Goal: Find contact information: Find contact information

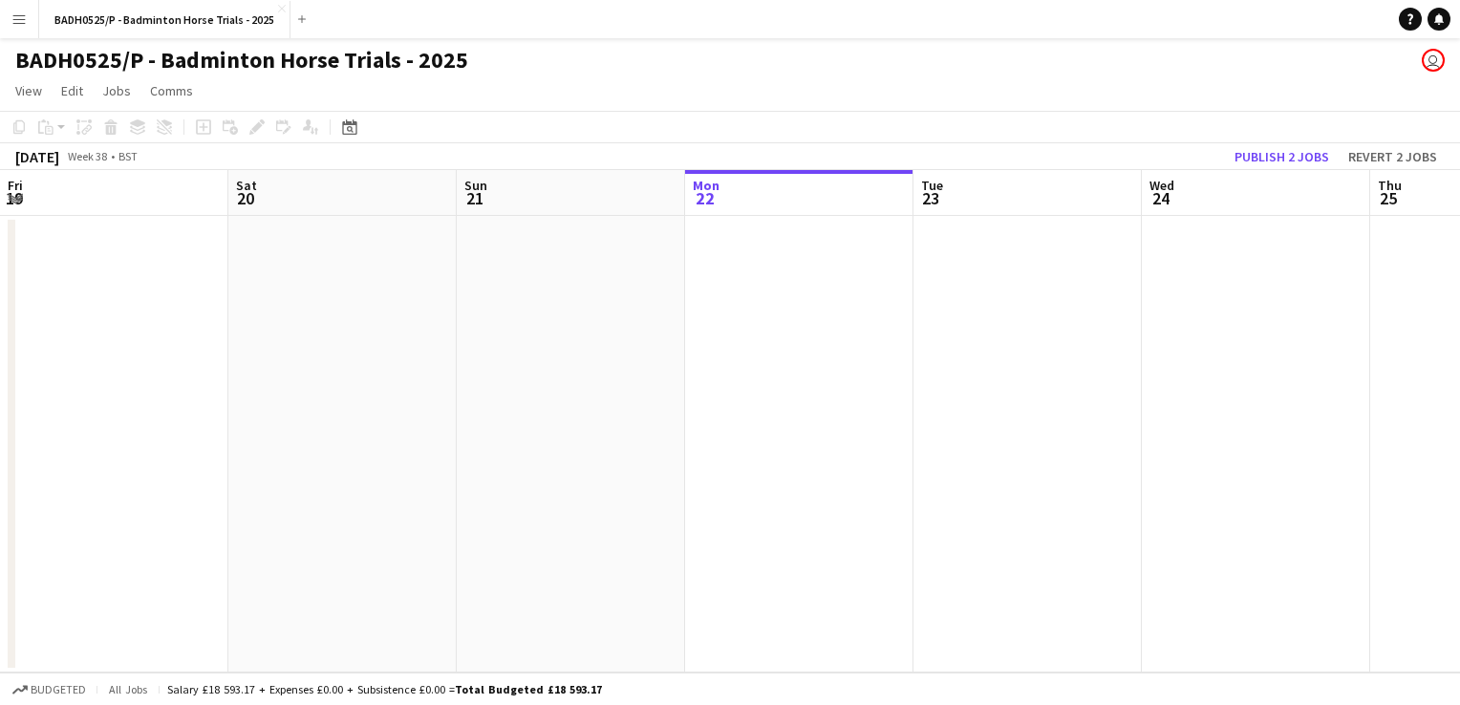
scroll to position [0, 457]
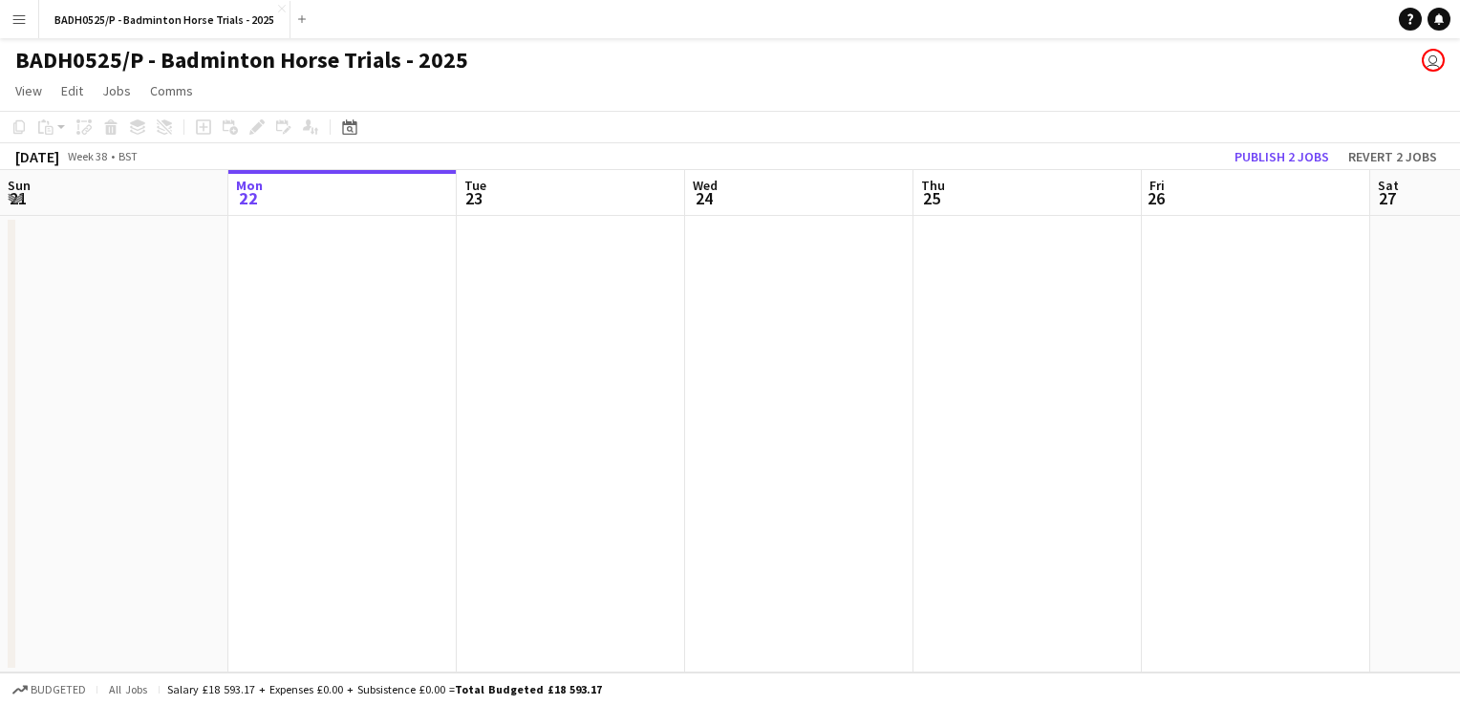
click at [23, 21] on app-icon "Menu" at bounding box center [18, 18] width 15 height 15
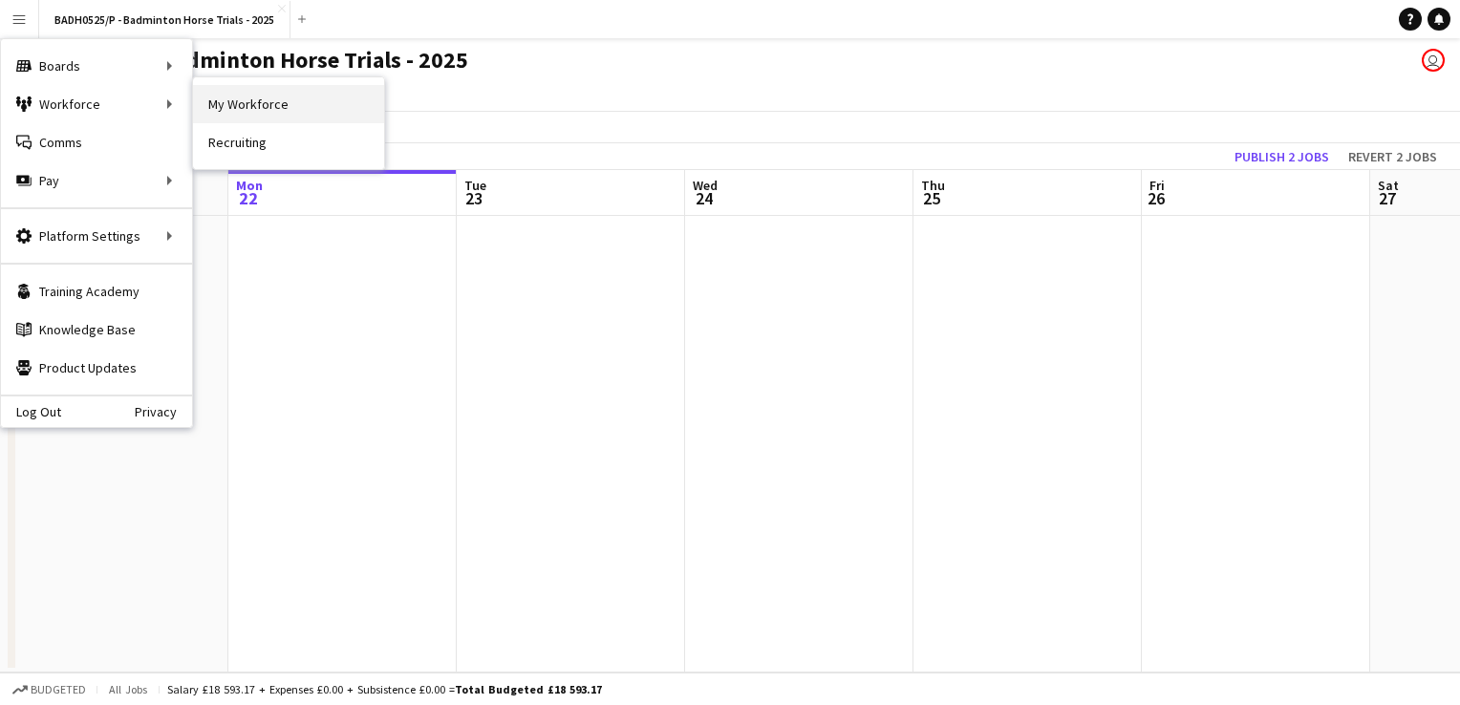
click at [237, 99] on link "My Workforce" at bounding box center [288, 104] width 191 height 38
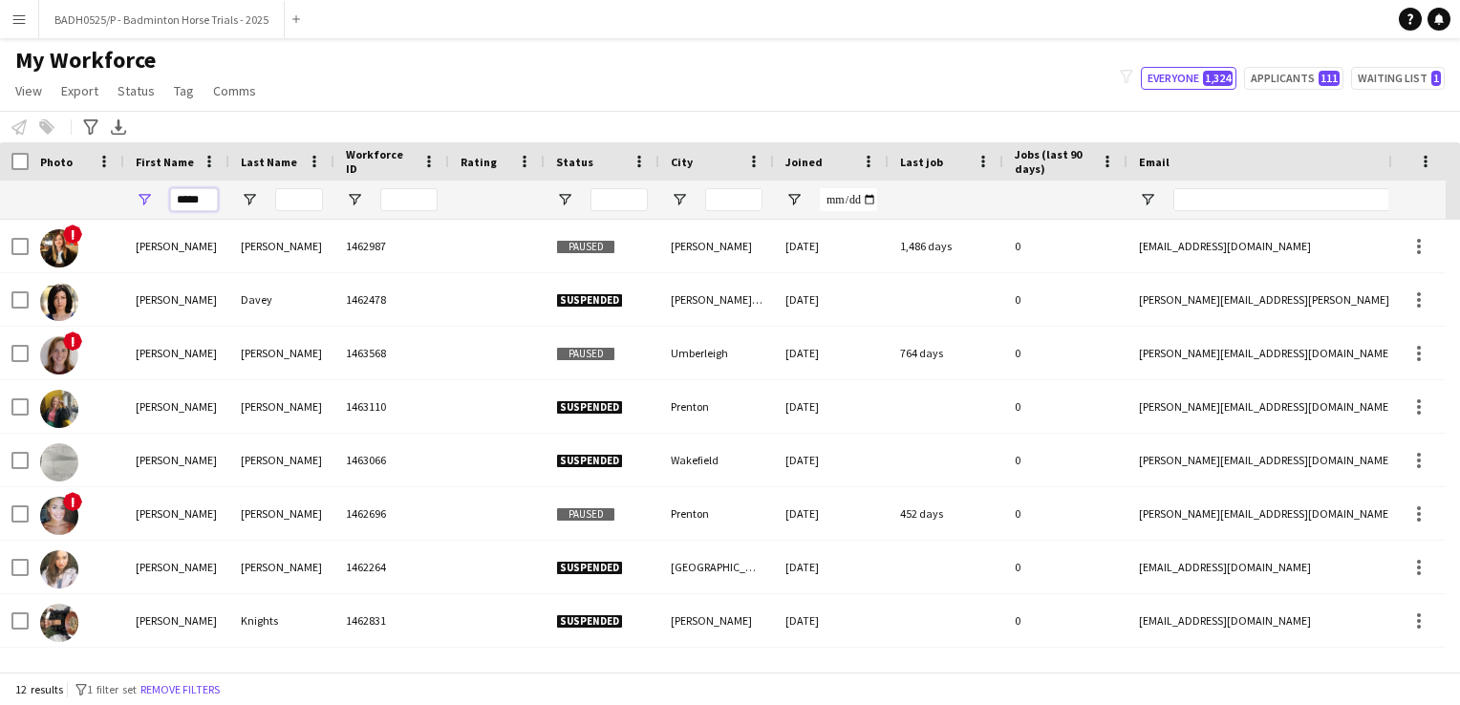
click at [213, 198] on input "*****" at bounding box center [194, 199] width 48 height 23
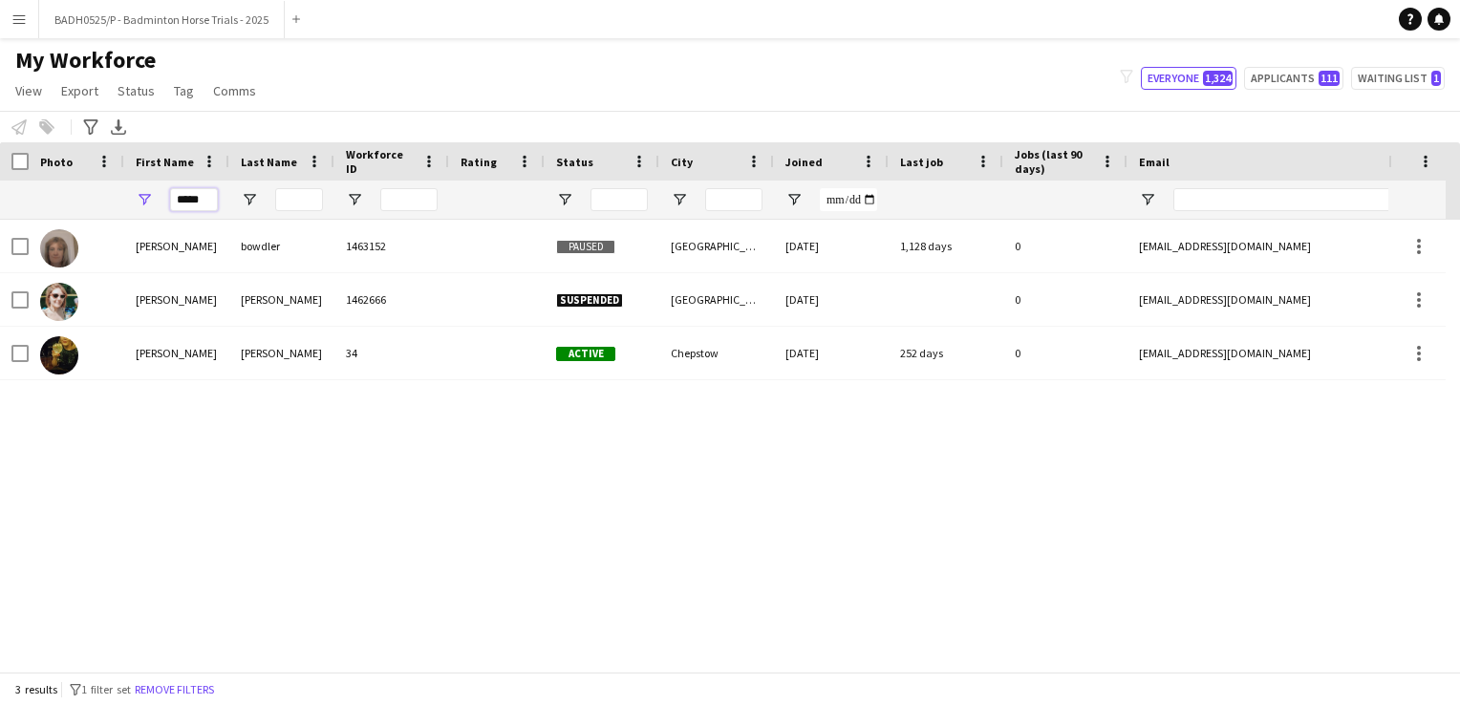
type input "*****"
click at [105, 449] on div "[PERSON_NAME] 1463152 Paused cannock staffordshire [DATE] 1,128 days 0 [EMAIL_A…" at bounding box center [701, 439] width 1403 height 438
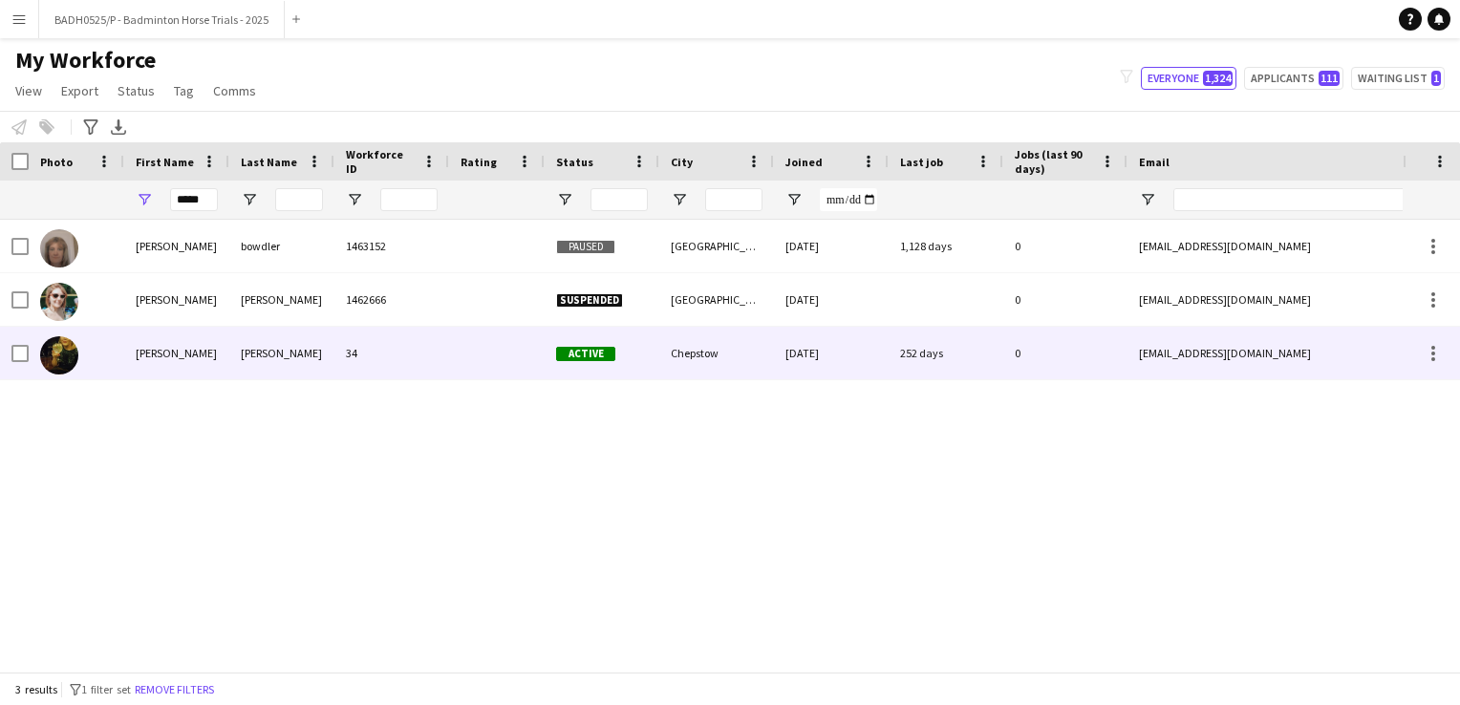
click at [314, 357] on div "[PERSON_NAME]" at bounding box center [281, 353] width 105 height 53
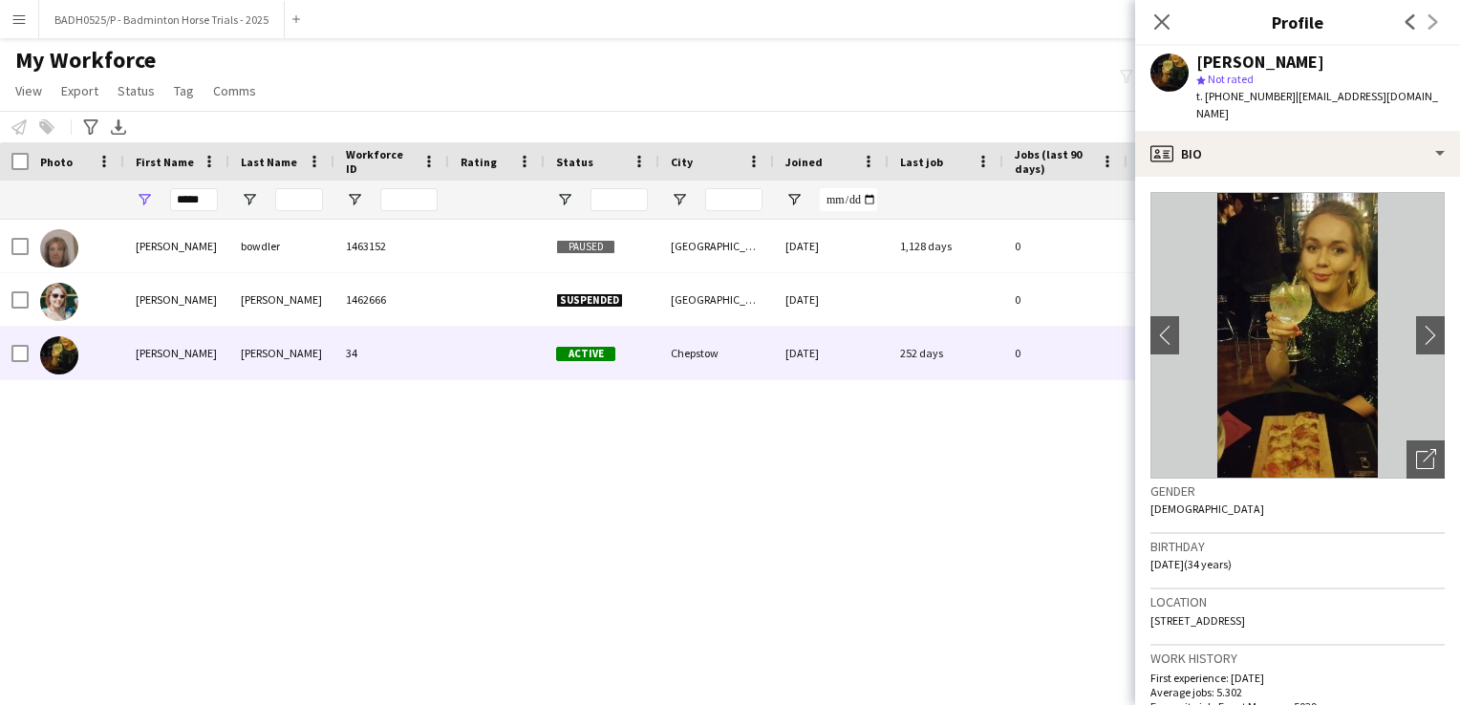
scroll to position [197, 0]
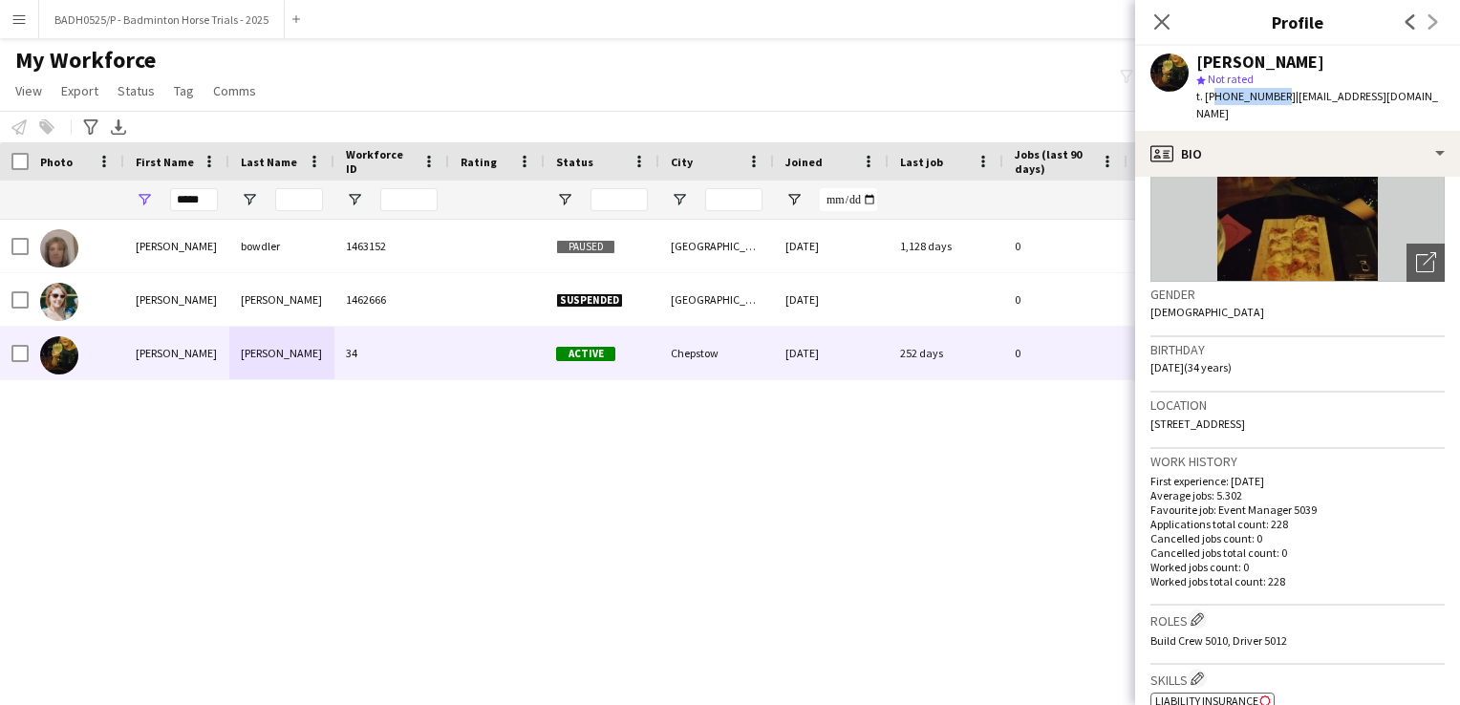
drag, startPoint x: 1273, startPoint y: 97, endPoint x: 1210, endPoint y: 101, distance: 63.2
click at [1210, 101] on span "t. [PHONE_NUMBER]" at bounding box center [1245, 96] width 99 height 14
copy span "07775940749"
